Goal: Task Accomplishment & Management: Manage account settings

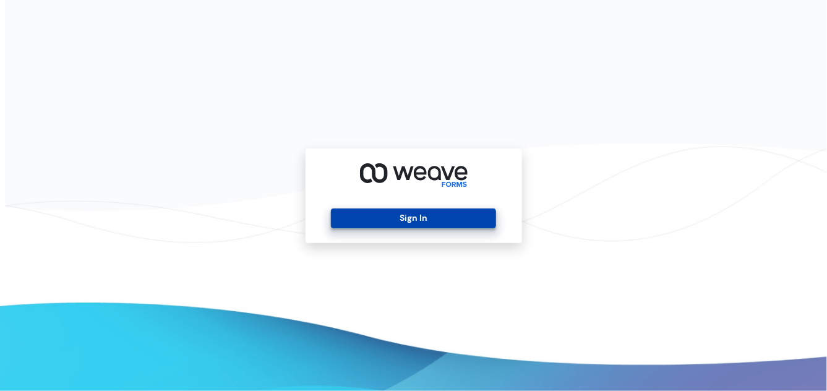
click at [420, 217] on button "Sign In" at bounding box center [413, 219] width 165 height 20
